Goal: Task Accomplishment & Management: Manage account settings

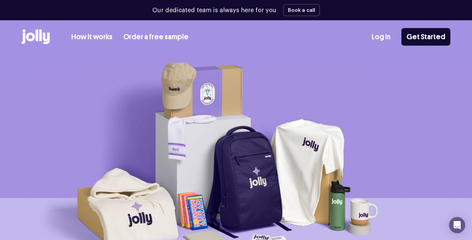
click at [387, 35] on link "Log In" at bounding box center [380, 36] width 19 height 11
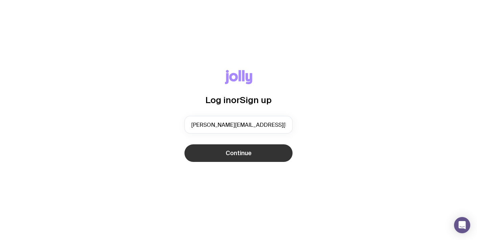
type input "[PERSON_NAME][EMAIL_ADDRESS][DOMAIN_NAME]"
click at [253, 149] on button "Continue" at bounding box center [238, 153] width 108 height 18
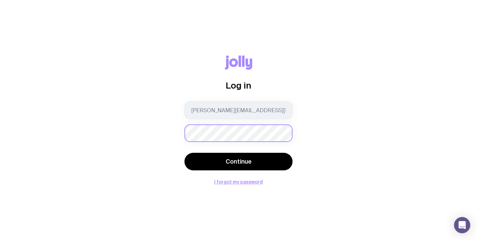
click at [184, 153] on button "Continue" at bounding box center [238, 162] width 108 height 18
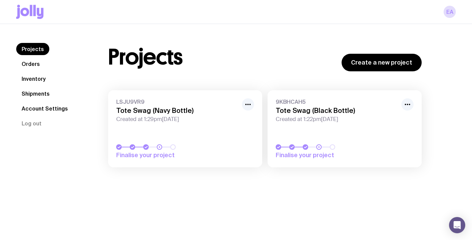
click at [319, 112] on h3 "Tote Swag (Black Bottle)" at bounding box center [336, 110] width 122 height 8
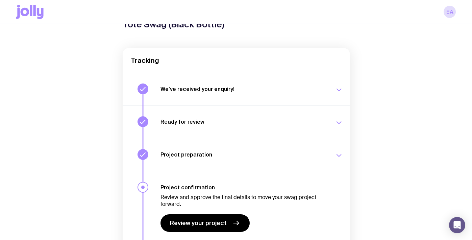
scroll to position [111, 0]
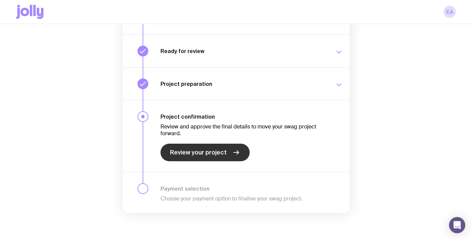
click at [233, 150] on icon at bounding box center [236, 152] width 8 height 8
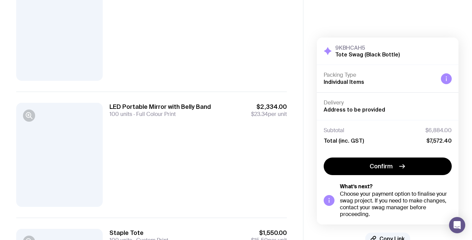
scroll to position [230, 0]
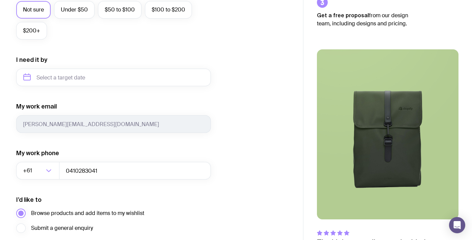
scroll to position [334, 0]
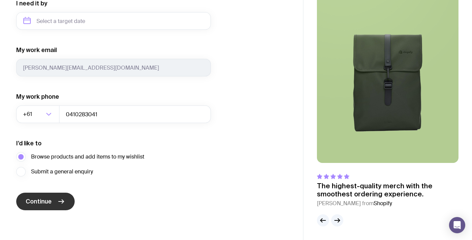
click at [53, 199] on button "Continue" at bounding box center [45, 201] width 58 height 18
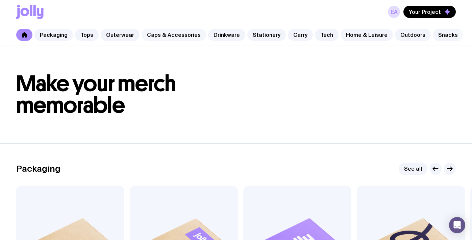
click at [165, 33] on link "Caps & Accessories" at bounding box center [173, 35] width 64 height 12
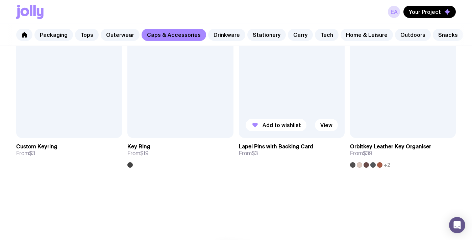
scroll to position [1098, 0]
